Goal: Task Accomplishment & Management: Manage account settings

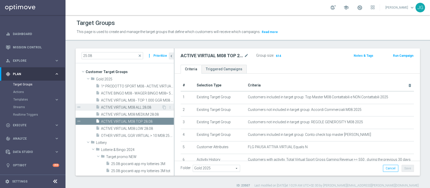
scroll to position [19, 0]
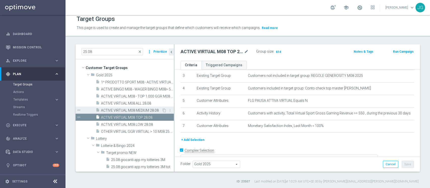
click at [137, 111] on span "ACTIVE VIRTUAL M08 MEDIUM 28.08" at bounding box center [131, 110] width 61 height 4
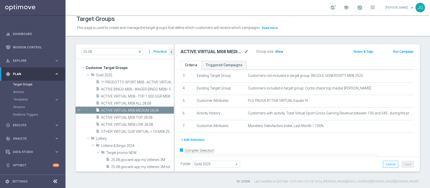
click at [278, 51] on span "Show" at bounding box center [279, 52] width 8 height 4
click at [129, 124] on span "ACTIVE VIRTUAL M08 LOW 28.08" at bounding box center [131, 125] width 61 height 4
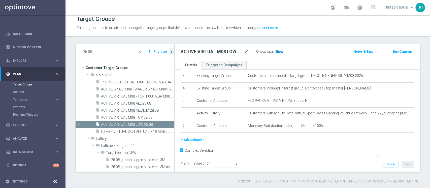
click at [278, 52] on span "Show" at bounding box center [279, 52] width 8 height 4
click at [142, 101] on span "ACTIVE VIRTUAL M08 ALL 28.08" at bounding box center [131, 103] width 61 height 4
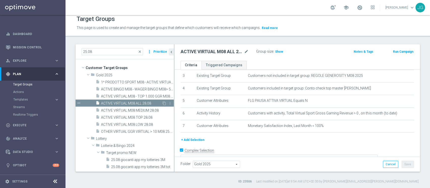
click at [142, 101] on span "ACTIVE VIRTUAL M08 ALL 28.08" at bounding box center [131, 103] width 61 height 4
click at [162, 102] on icon "content_copy" at bounding box center [164, 103] width 4 height 4
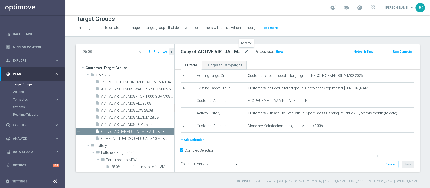
click at [246, 51] on icon "mode_edit" at bounding box center [246, 52] width 5 height 6
click at [194, 52] on input "Copy of ACTIVE VIRTUAL M08 ALL 28.08" at bounding box center [215, 52] width 68 height 7
type input "1 ° PRODUCT VIRTUAL M08 ALL 28.08"
click at [327, 166] on div "Folder Gold 2025 Gold 2025 arrow_drop_down search Cancel Save Saving..." at bounding box center [297, 164] width 233 height 7
click at [409, 164] on div "Folder Gold 2025 Gold 2025 arrow_drop_down search Cancel Save Saving..." at bounding box center [298, 164] width 246 height 15
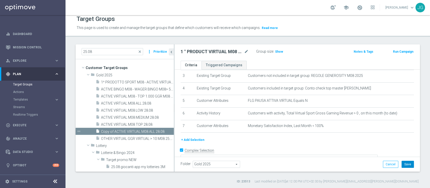
click at [403, 164] on button "Save" at bounding box center [408, 164] width 12 height 7
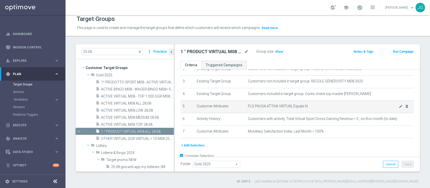
scroll to position [28, 0]
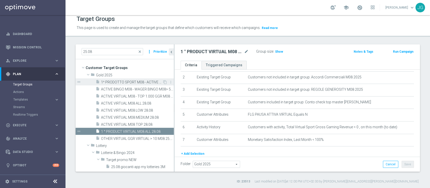
click at [142, 80] on span "1^ PRODOTTO SPORT M08 - ACTIVE VIRTUAL L2M - GGR VIRTUAL L2M > 100 25.08" at bounding box center [132, 82] width 62 height 4
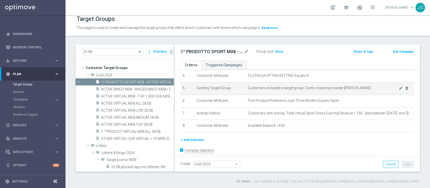
scroll to position [61, 0]
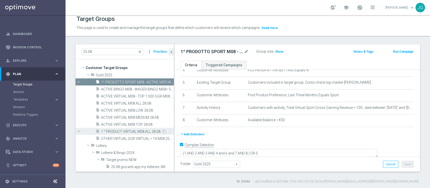
click at [120, 132] on span "1 ° PRODUCT VIRTUAL M08 ALL 28.08" at bounding box center [131, 132] width 61 height 4
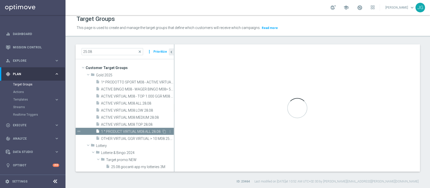
type textarea "(1 AND 2 AND 3 AND 5 and 6 AND 7) or 4"
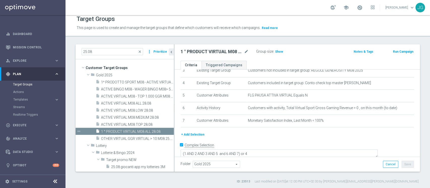
click at [191, 135] on button "+ Add Selection" at bounding box center [193, 135] width 24 height 6
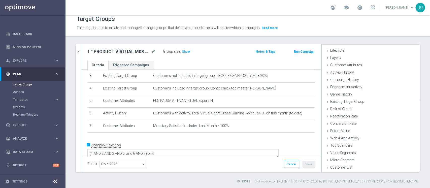
scroll to position [9, 0]
click at [347, 66] on span "Customer Attributes" at bounding box center [347, 65] width 32 height 4
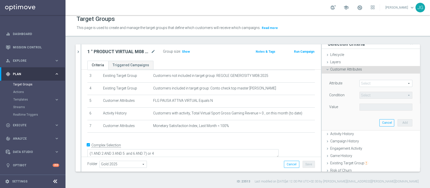
scroll to position [0, 0]
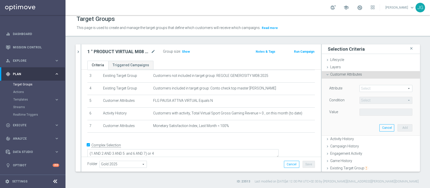
click at [367, 87] on span at bounding box center [386, 88] width 52 height 7
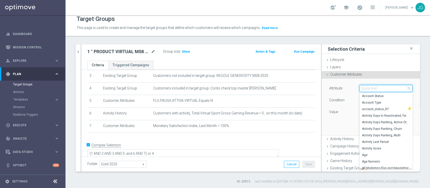
click at [367, 87] on input "search" at bounding box center [386, 88] width 53 height 7
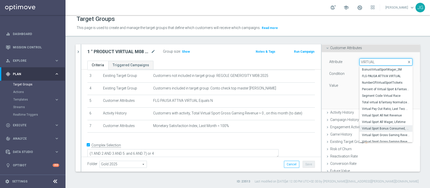
scroll to position [26, 0]
type input "V"
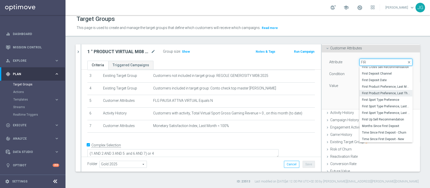
type input "FIR"
click at [380, 91] on span "First Product Preference, Last Three Months" at bounding box center [386, 93] width 48 height 4
type input "First Product Preference, Last Three Months"
type input "Equals"
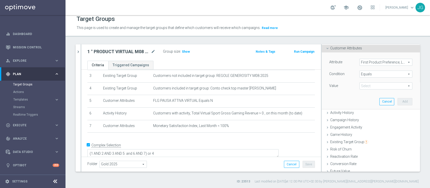
click at [379, 71] on span "Equals" at bounding box center [386, 74] width 52 height 7
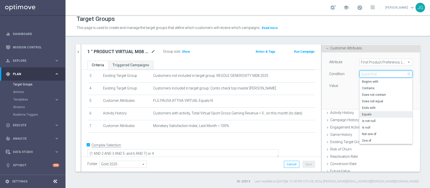
click at [379, 71] on input "search" at bounding box center [386, 74] width 53 height 7
click at [337, 104] on div "Attribute First Product Preference, Last Three Months First Product Preference,…" at bounding box center [371, 80] width 91 height 56
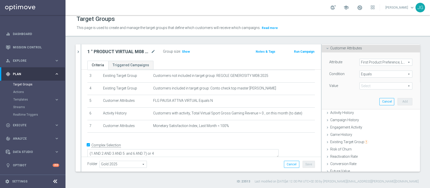
click at [369, 86] on span at bounding box center [386, 86] width 52 height 7
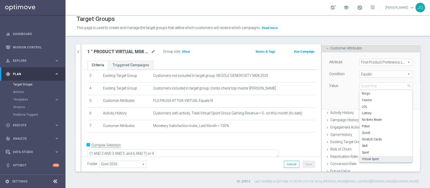
click at [371, 157] on span "Virtual Sport" at bounding box center [386, 159] width 48 height 4
type input "Virtual Sport"
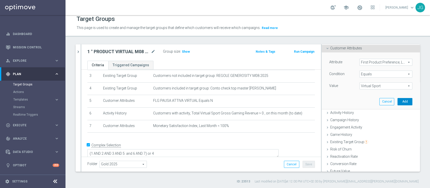
click at [398, 102] on button "Add" at bounding box center [405, 101] width 15 height 7
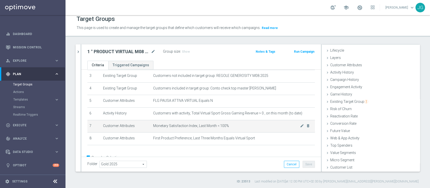
scroll to position [55, 0]
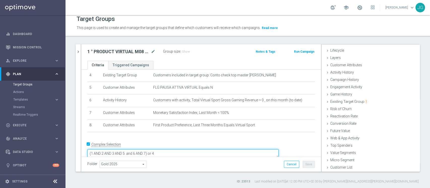
click at [183, 149] on textarea "(1 AND 2 AND 3 AND 5 and 6 AND 7) or 4" at bounding box center [182, 153] width 191 height 9
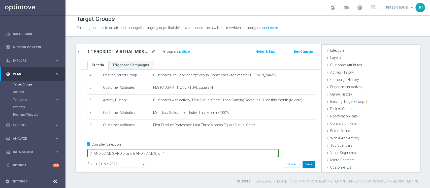
type textarea "(1 AND 2 AND 3 AND 5 and 6 AND 7 AND 8) or 4"
click at [309, 165] on button "Save" at bounding box center [309, 164] width 12 height 7
click at [188, 52] on span "Show" at bounding box center [186, 52] width 8 height 4
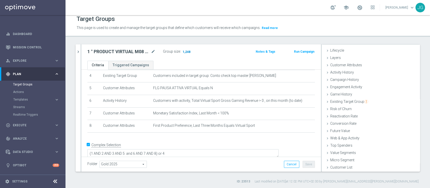
click at [188, 53] on span "1,248" at bounding box center [186, 52] width 9 height 5
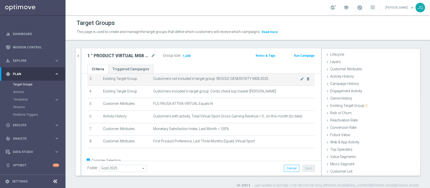
scroll to position [48, 0]
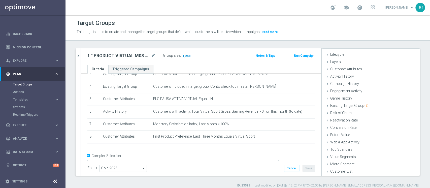
click at [186, 55] on span "1,248" at bounding box center [186, 56] width 9 height 5
click at [79, 55] on icon "chevron_right" at bounding box center [78, 55] width 5 height 5
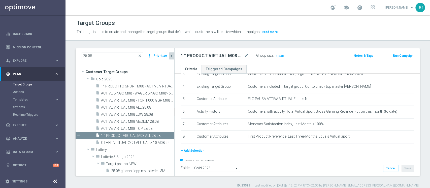
scroll to position [19, 0]
click at [115, 136] on span "1 ° PRODUCT VIRTUAL M08 ALL 28.08" at bounding box center [131, 136] width 61 height 4
click at [162, 135] on icon "content_copy" at bounding box center [164, 136] width 4 height 4
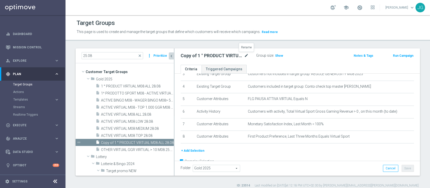
click at [247, 55] on icon "mode_edit" at bounding box center [246, 56] width 5 height 6
click at [196, 56] on input "Copy of 1 ° PRODUCT VIRTUAL M08 ALL 28.08" at bounding box center [215, 56] width 68 height 7
type input "2 ° PRODUCT VIRTUAL M08 ALL 28.08"
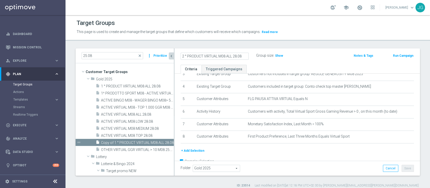
click at [270, 63] on div "2 ° PRODUCT VIRTUAL M08 ALL 28.08 Group size : Show Notes & Tags Run Campaign" at bounding box center [298, 56] width 246 height 16
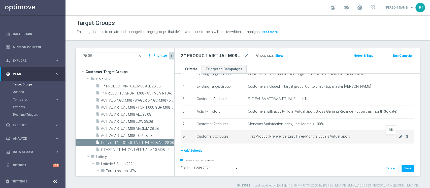
click at [399, 137] on icon "mode_edit" at bounding box center [401, 137] width 4 height 4
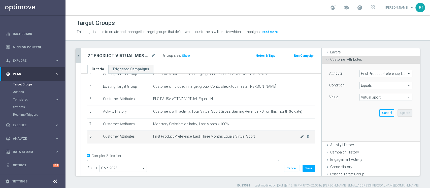
scroll to position [26, 0]
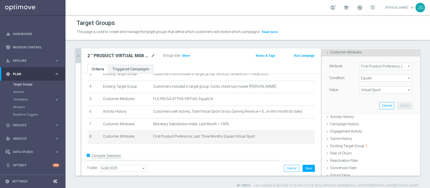
click at [367, 68] on span "First Product Preference, Last Three Months" at bounding box center [386, 66] width 52 height 7
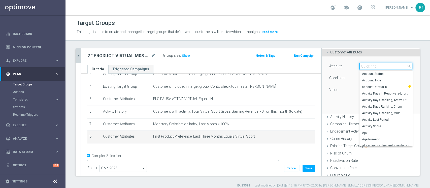
click at [367, 68] on input "search" at bounding box center [386, 66] width 53 height 7
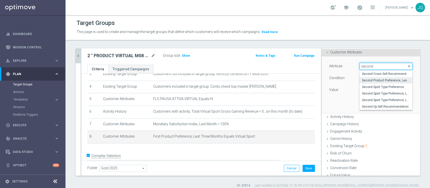
type input "second"
click at [382, 80] on span "Second Product Preference, Last Month" at bounding box center [386, 80] width 48 height 4
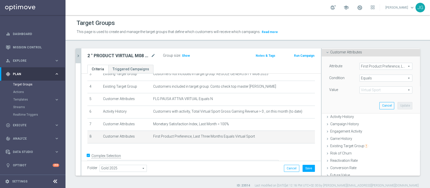
type input "Second Product Preference, Last Month"
type input "Select"
click at [368, 90] on span "Virtual Sport" at bounding box center [386, 90] width 52 height 7
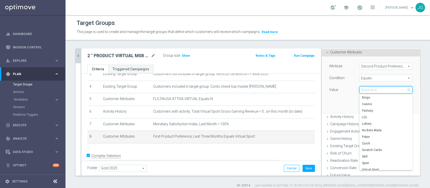
click at [368, 90] on input "search" at bounding box center [386, 89] width 53 height 7
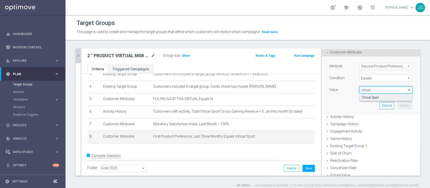
type input "virtual"
click at [369, 100] on label "Virtual Sport" at bounding box center [386, 97] width 53 height 7
type input "Virtual Sport"
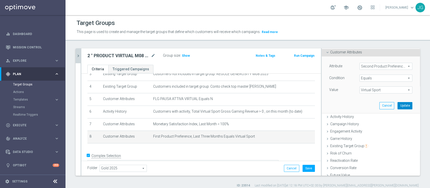
click at [398, 105] on button "Update" at bounding box center [405, 105] width 15 height 7
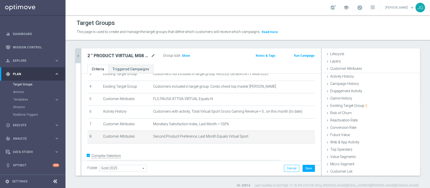
scroll to position [9, 0]
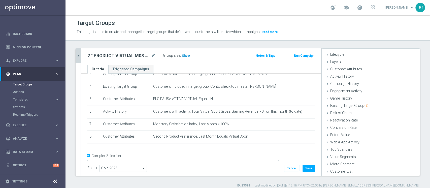
click at [184, 54] on span "Show" at bounding box center [186, 56] width 8 height 4
click at [309, 168] on button "Save" at bounding box center [309, 168] width 12 height 7
click at [331, 70] on span "Customer Attributes" at bounding box center [347, 69] width 32 height 4
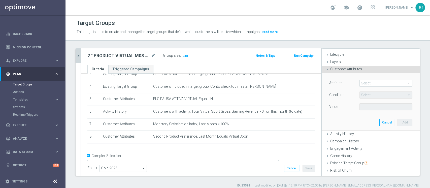
scroll to position [26, 0]
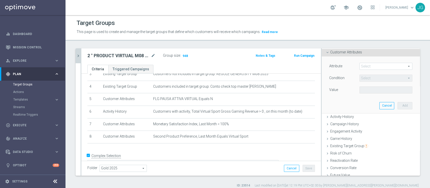
click at [363, 65] on span at bounding box center [386, 66] width 52 height 7
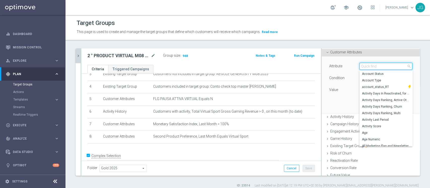
click at [363, 65] on input "search" at bounding box center [386, 66] width 53 height 7
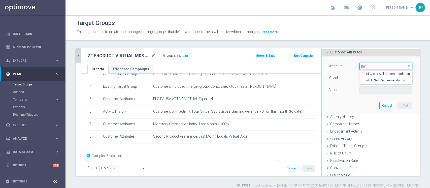
type input "thir"
click at [380, 106] on button "Cancel" at bounding box center [387, 105] width 15 height 7
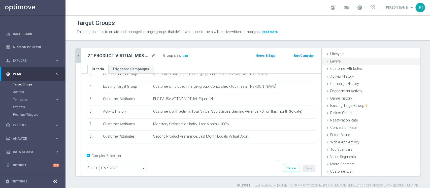
scroll to position [9, 0]
click at [186, 57] on span "948" at bounding box center [185, 56] width 6 height 5
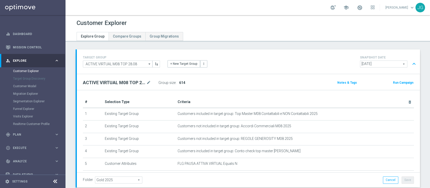
scroll to position [288, 0]
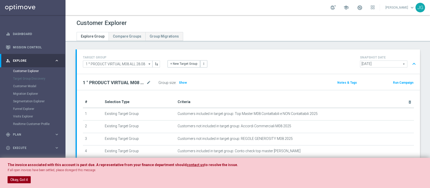
click at [20, 180] on button "Okay, Got it" at bounding box center [19, 179] width 23 height 7
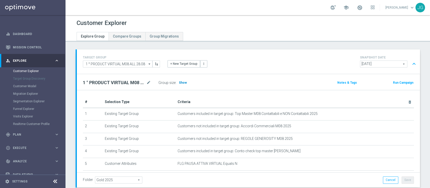
click at [180, 84] on h3 "Show" at bounding box center [183, 83] width 9 height 6
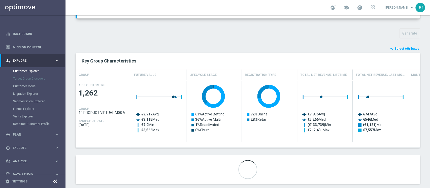
scroll to position [169, 0]
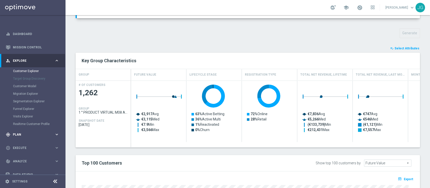
click at [29, 135] on div "gps_fixed Plan" at bounding box center [30, 134] width 49 height 5
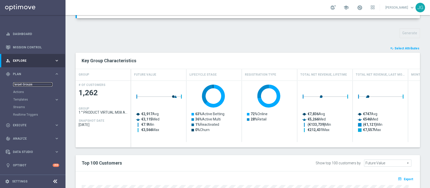
click at [28, 86] on link "Target Groups" at bounding box center [32, 84] width 39 height 4
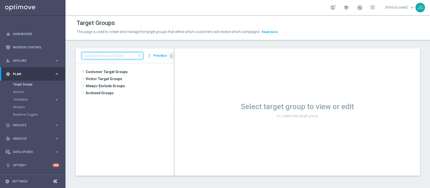
click at [117, 54] on input at bounding box center [113, 55] width 62 height 7
type input "1"
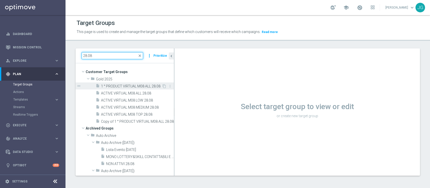
type input "28.08"
click at [125, 87] on span "1 ° PRODUCT VIRTUAL M08 ALL 28.08" at bounding box center [131, 86] width 61 height 4
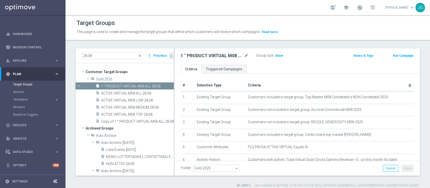
scroll to position [61, 0]
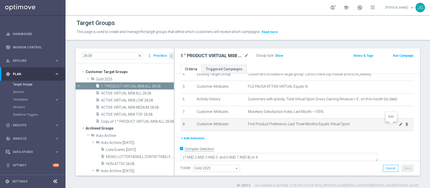
click at [399, 126] on icon "mode_edit" at bounding box center [401, 124] width 4 height 4
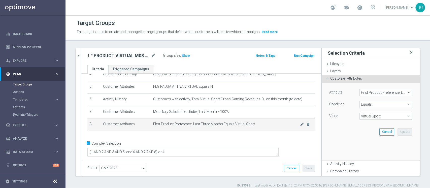
scroll to position [55, 0]
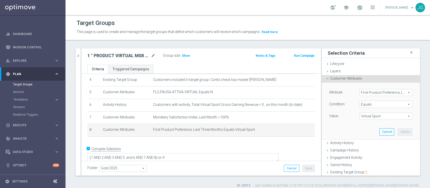
click at [373, 93] on span "First Product Preference, Last Three Months" at bounding box center [386, 92] width 52 height 7
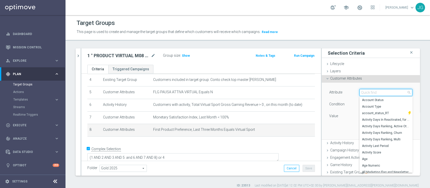
click at [373, 93] on input "search" at bounding box center [386, 92] width 53 height 7
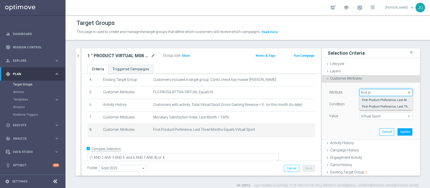
type input "first pr"
click at [389, 101] on span "First Product Preference, Last Month" at bounding box center [386, 100] width 48 height 4
type input "First Product Preference, Last Month"
type input "Select"
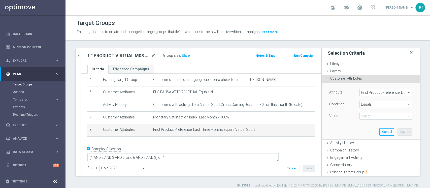
click at [369, 118] on span "Virtual Sport" at bounding box center [386, 116] width 52 height 7
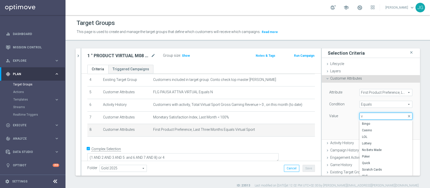
click at [369, 118] on input "v" at bounding box center [386, 116] width 53 height 7
type input "virt"
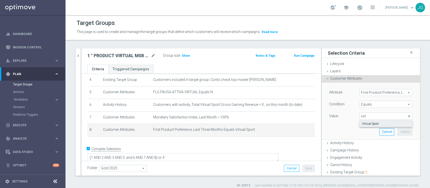
click at [365, 124] on span "Virtual Sport" at bounding box center [386, 124] width 48 height 4
type input "Virtual Sport"
click at [398, 132] on button "Update" at bounding box center [405, 131] width 15 height 7
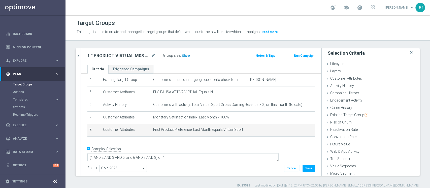
click at [186, 55] on span "Show" at bounding box center [186, 56] width 8 height 4
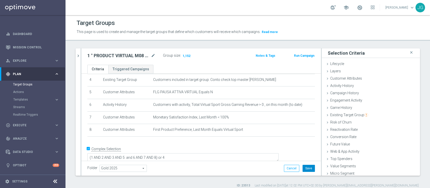
click at [305, 169] on button "Save" at bounding box center [309, 168] width 12 height 7
click at [185, 55] on span "1,152" at bounding box center [186, 56] width 9 height 5
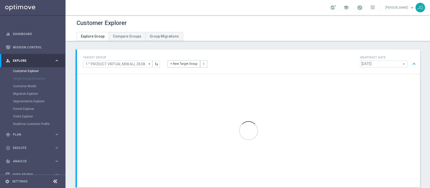
scroll to position [32, 0]
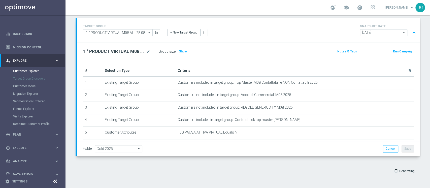
scroll to position [31, 0]
click at [181, 50] on span "Show" at bounding box center [183, 52] width 8 height 4
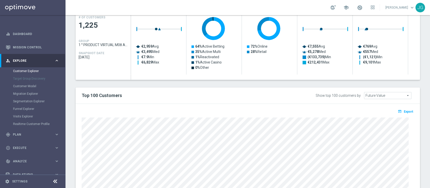
scroll to position [263, 0]
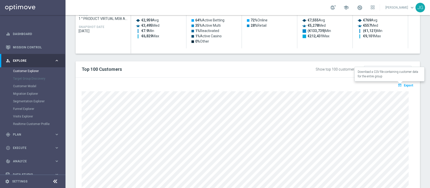
click at [401, 82] on button "open_in_browser Export" at bounding box center [405, 85] width 17 height 7
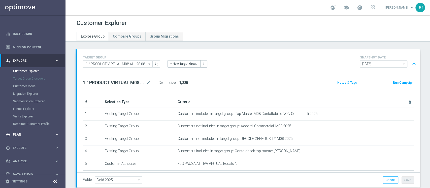
click at [22, 131] on div "gps_fixed Plan keyboard_arrow_right" at bounding box center [32, 134] width 65 height 13
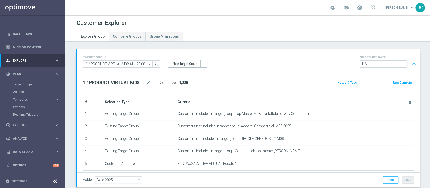
click at [20, 82] on div "Target Groups" at bounding box center [39, 85] width 52 height 8
click at [20, 84] on link "Target Groups" at bounding box center [32, 84] width 39 height 4
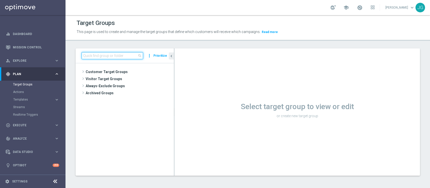
click at [117, 57] on input at bounding box center [113, 55] width 62 height 7
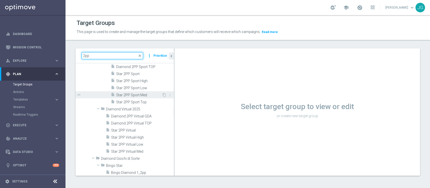
scroll to position [60, 0]
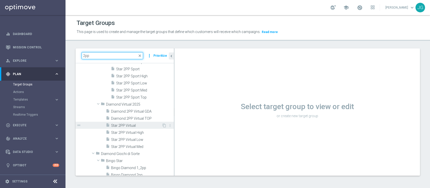
type input "2pp"
click at [130, 125] on span "Star 2PP Virtual" at bounding box center [136, 126] width 51 height 4
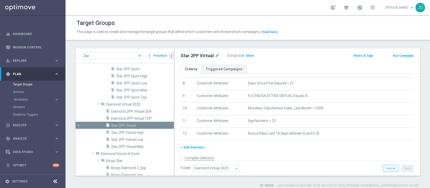
scroll to position [102, 0]
click at [125, 133] on span "Star 2PP Virtual High" at bounding box center [136, 133] width 51 height 4
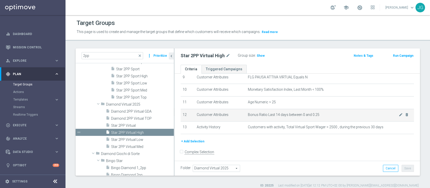
scroll to position [120, 0]
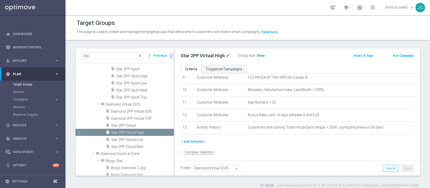
click at [260, 54] on span "Show" at bounding box center [261, 56] width 8 height 4
drag, startPoint x: 180, startPoint y: 55, endPoint x: 223, endPoint y: 55, distance: 42.9
click at [223, 55] on div "Star 2PP Virtual High mode_edit Group size : 32" at bounding box center [257, 55] width 161 height 7
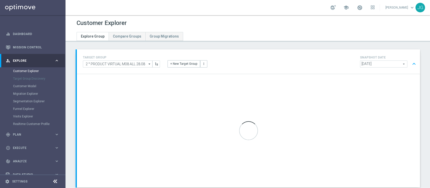
scroll to position [32, 0]
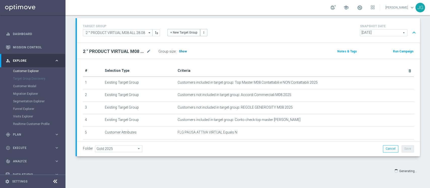
scroll to position [31, 0]
click at [181, 52] on span "Show" at bounding box center [183, 52] width 8 height 4
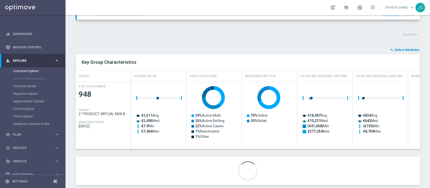
scroll to position [177, 0]
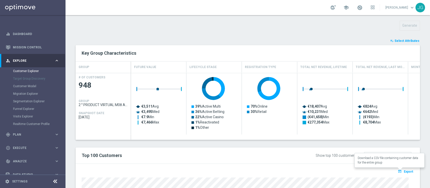
click at [401, 169] on button "open_in_browser Export" at bounding box center [405, 171] width 17 height 7
